Goal: Task Accomplishment & Management: Manage account settings

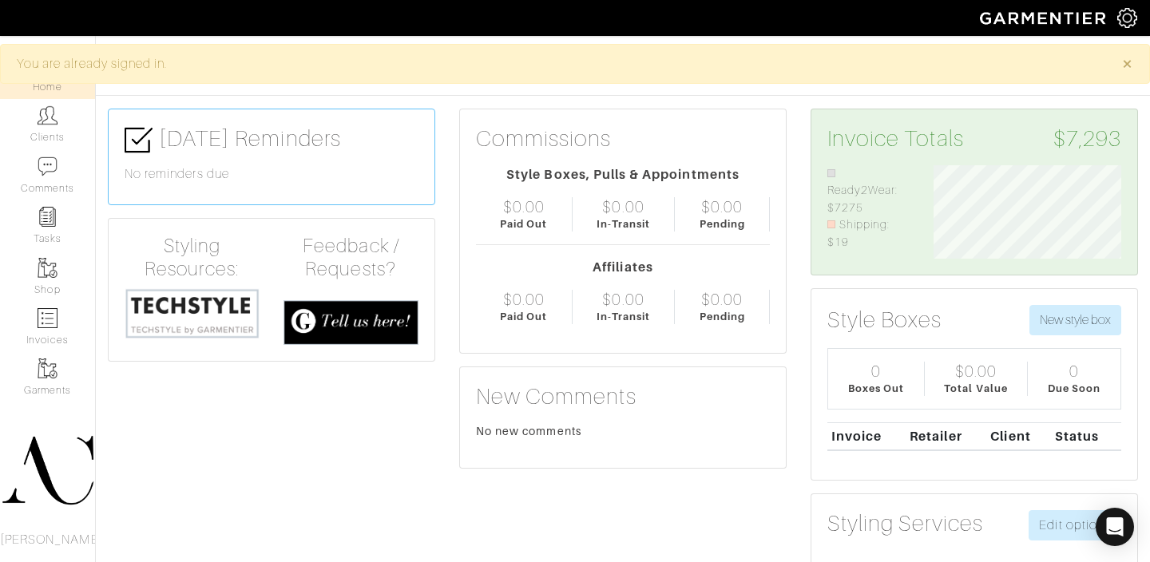
scroll to position [93, 212]
click at [57, 320] on img at bounding box center [48, 318] width 20 height 20
select select
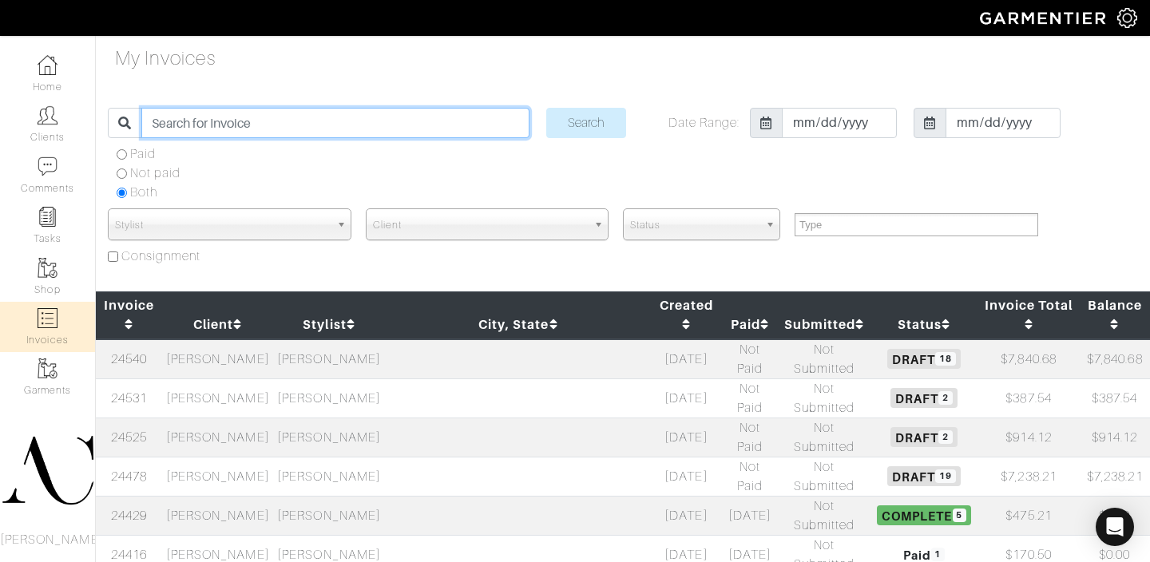
click at [307, 122] on input "search" at bounding box center [334, 123] width 387 height 30
type input "[PERSON_NAME]"
click at [546, 108] on input "Search" at bounding box center [586, 123] width 80 height 30
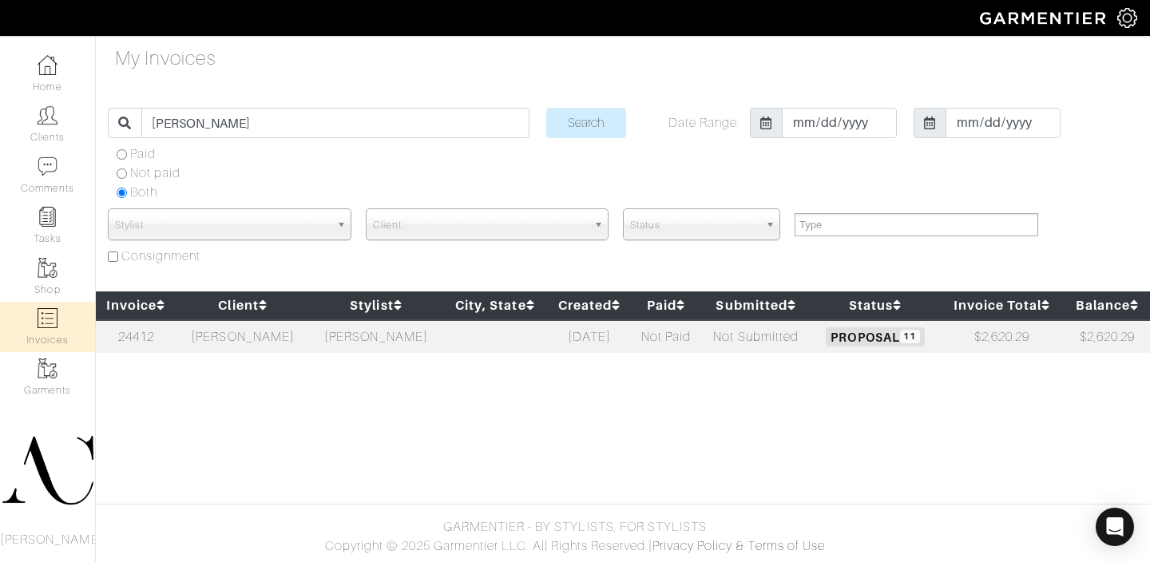
select select
click at [443, 342] on td at bounding box center [495, 336] width 105 height 33
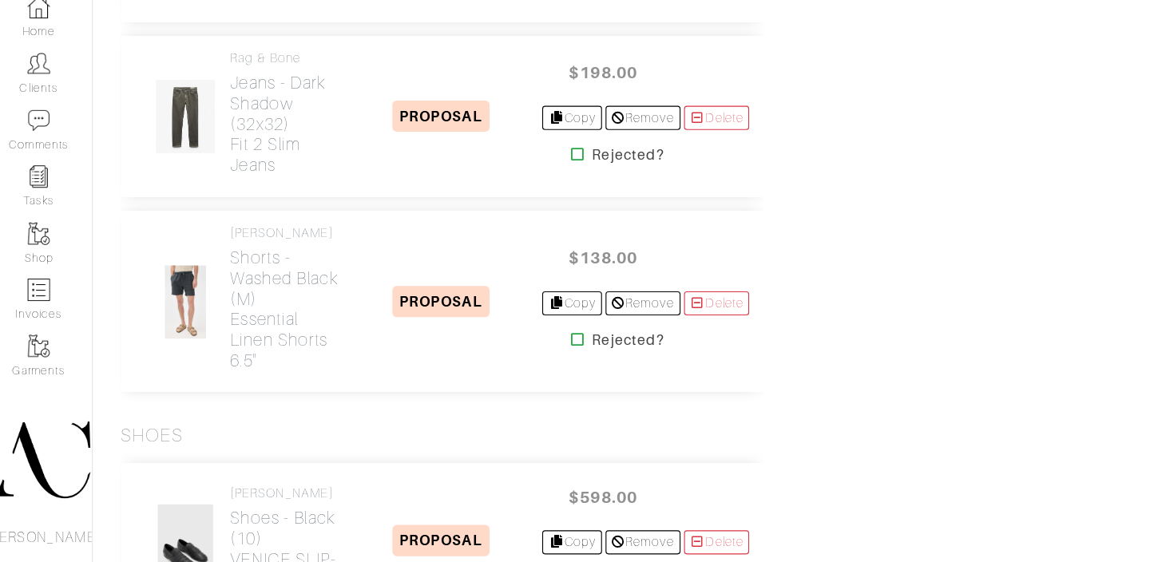
scroll to position [1531, 0]
